Goal: Information Seeking & Learning: Learn about a topic

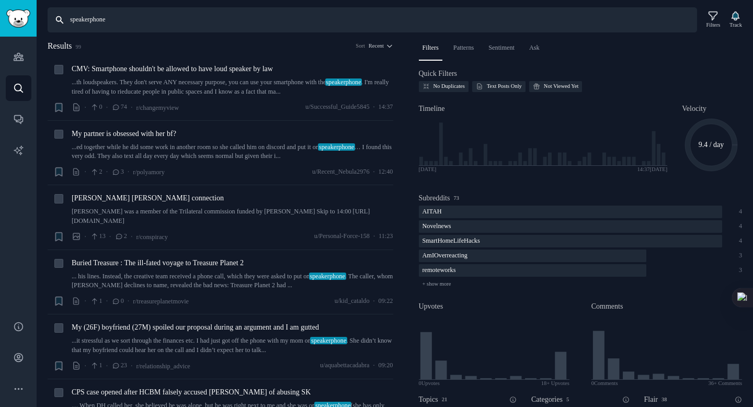
drag, startPoint x: 130, startPoint y: 26, endPoint x: 142, endPoint y: 21, distance: 12.9
click at [130, 26] on input "speakerphone" at bounding box center [373, 19] width 650 height 25
type input "s"
click at [24, 57] on icon "Sidebar" at bounding box center [18, 56] width 11 height 11
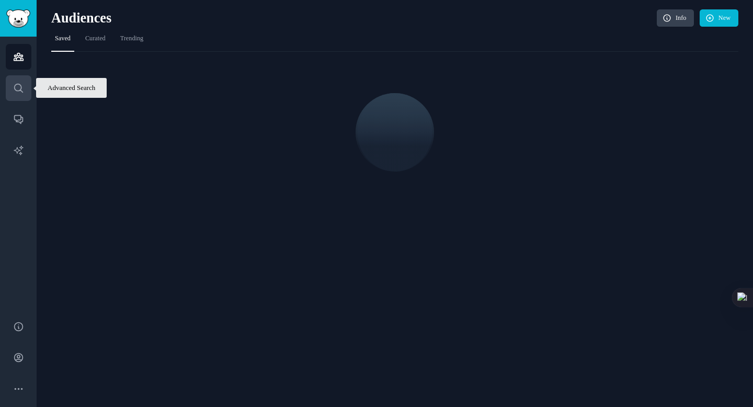
click at [18, 97] on link "Search" at bounding box center [19, 88] width 26 height 26
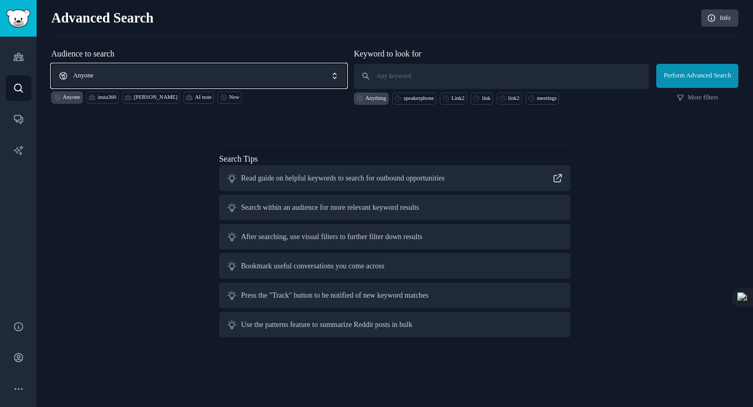
click at [122, 71] on span "Anyone" at bounding box center [199, 76] width 296 height 24
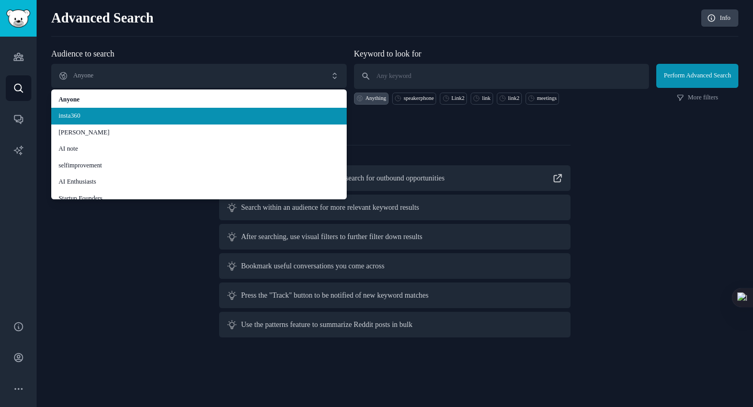
click at [103, 113] on span "insta360" at bounding box center [199, 115] width 281 height 9
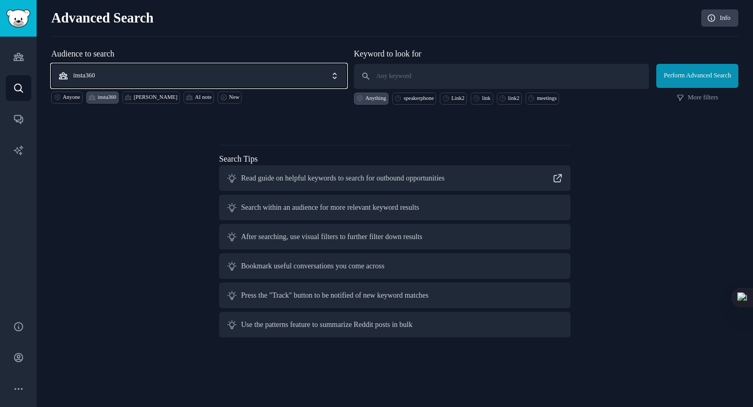
drag, startPoint x: 115, startPoint y: 71, endPoint x: 208, endPoint y: 76, distance: 92.8
click at [116, 71] on span "insta360" at bounding box center [199, 76] width 296 height 24
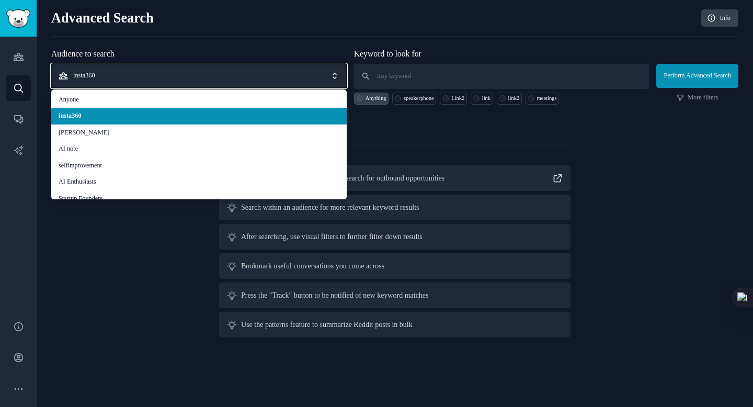
click at [248, 72] on span "insta360" at bounding box center [199, 76] width 296 height 24
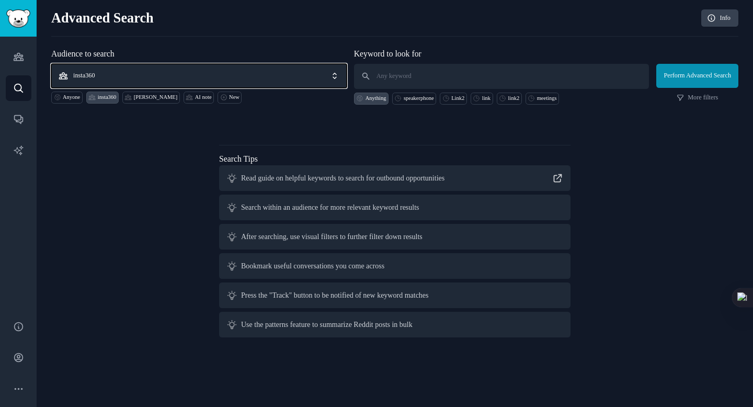
click at [134, 80] on span "insta360" at bounding box center [199, 76] width 296 height 24
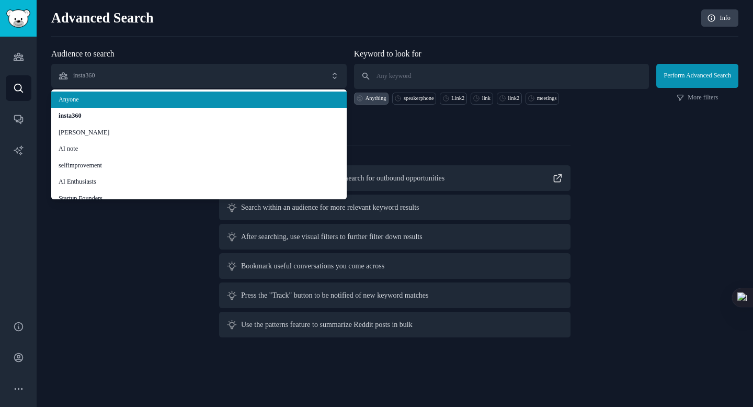
click at [105, 98] on span "Anyone" at bounding box center [199, 99] width 281 height 9
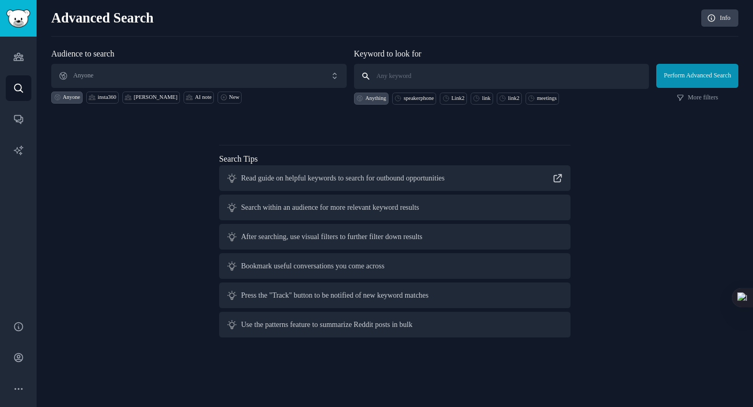
click at [389, 76] on input "text" at bounding box center [502, 76] width 296 height 25
type input "webcam AI transcript"
click button "Perform Advanced Search" at bounding box center [698, 76] width 82 height 24
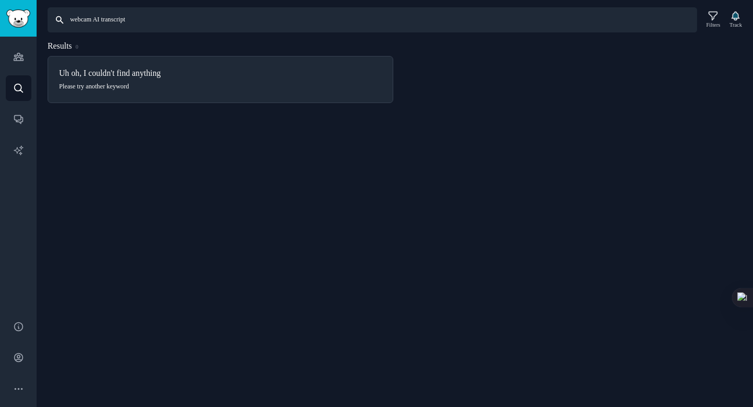
click at [101, 20] on input "webcam AI transcript" at bounding box center [373, 19] width 650 height 25
drag, startPoint x: 97, startPoint y: 20, endPoint x: 145, endPoint y: 18, distance: 47.6
click at [150, 18] on input "webcam AI transcript" at bounding box center [373, 19] width 650 height 25
click at [102, 22] on input "webcam AI transcript" at bounding box center [373, 19] width 650 height 25
drag, startPoint x: 96, startPoint y: 20, endPoint x: 67, endPoint y: 22, distance: 28.3
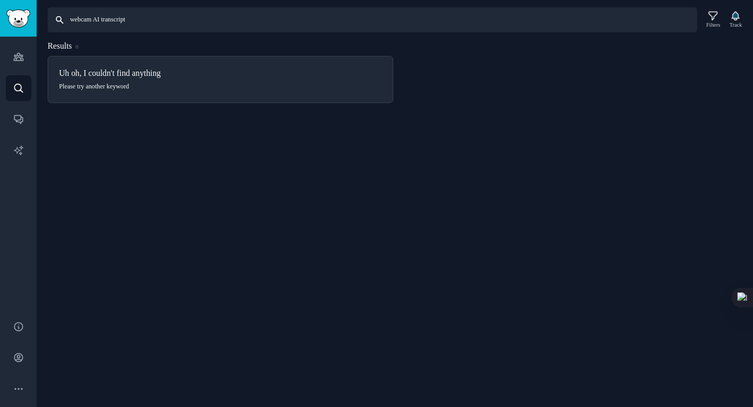
click at [67, 22] on input "webcam AI transcript" at bounding box center [373, 19] width 650 height 25
type input "AI transcript"
